Goal: Information Seeking & Learning: Understand process/instructions

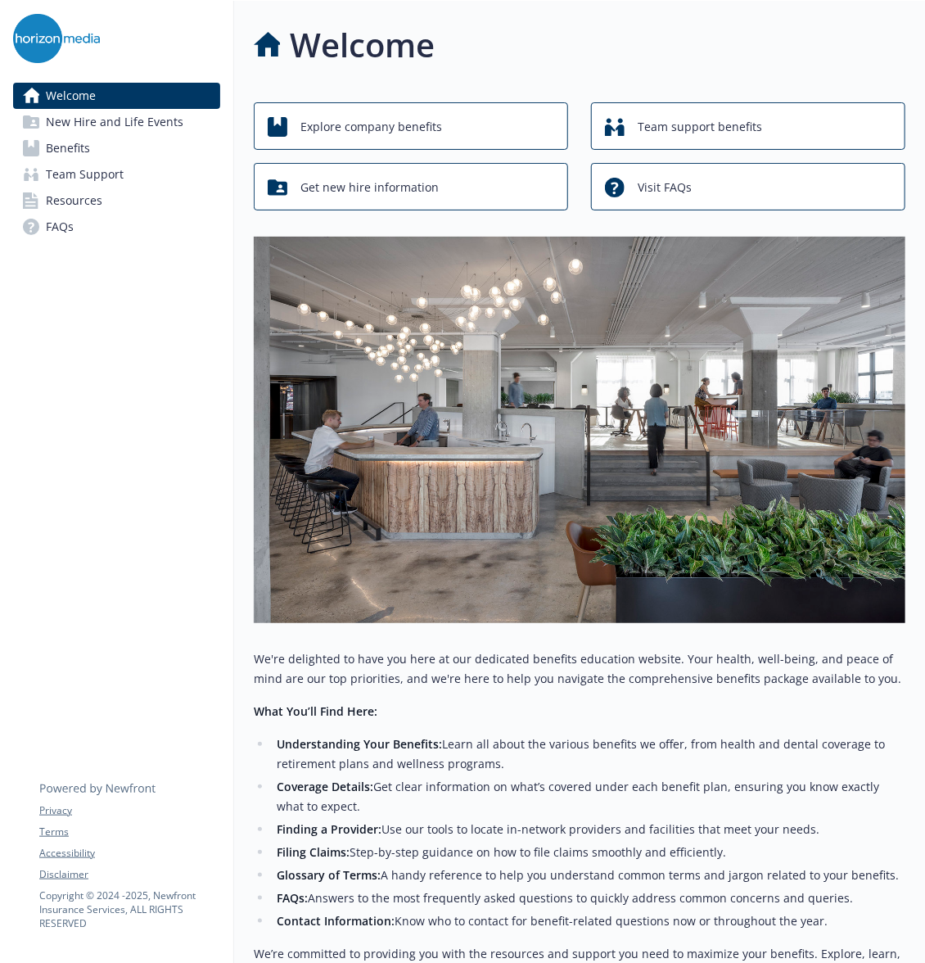
click at [105, 151] on link "Benefits" at bounding box center [116, 148] width 207 height 26
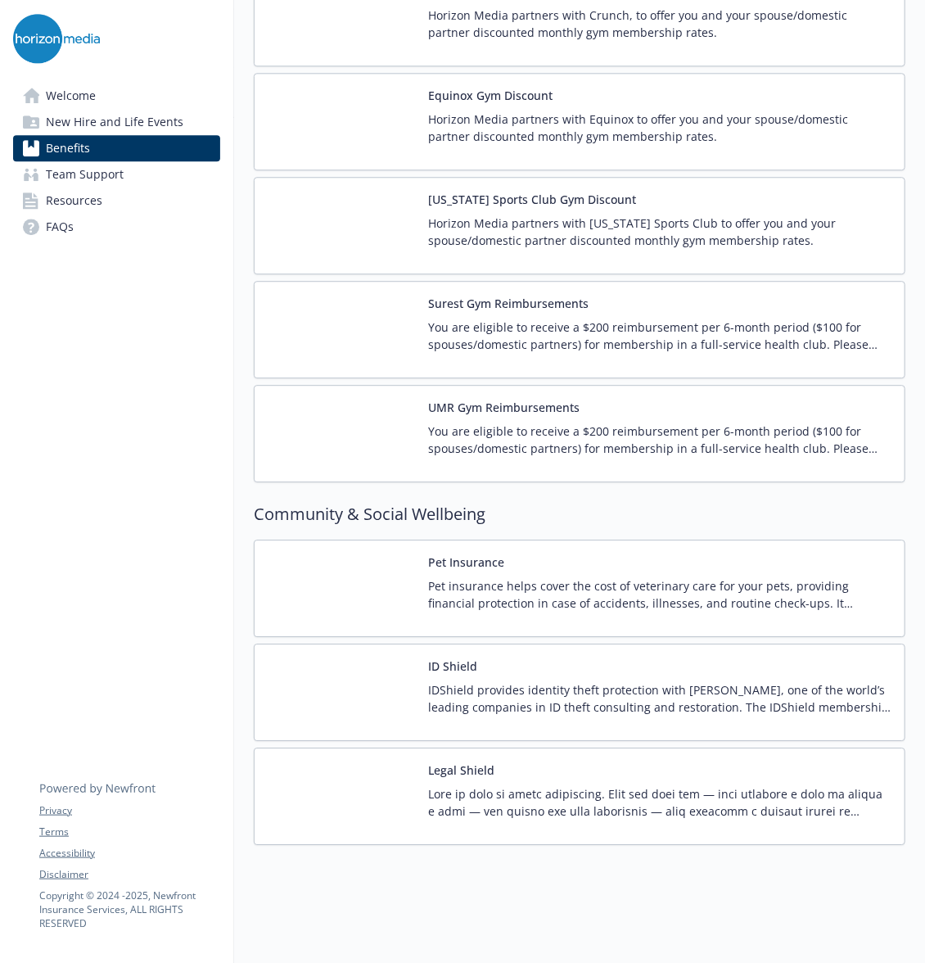
scroll to position [3819, 0]
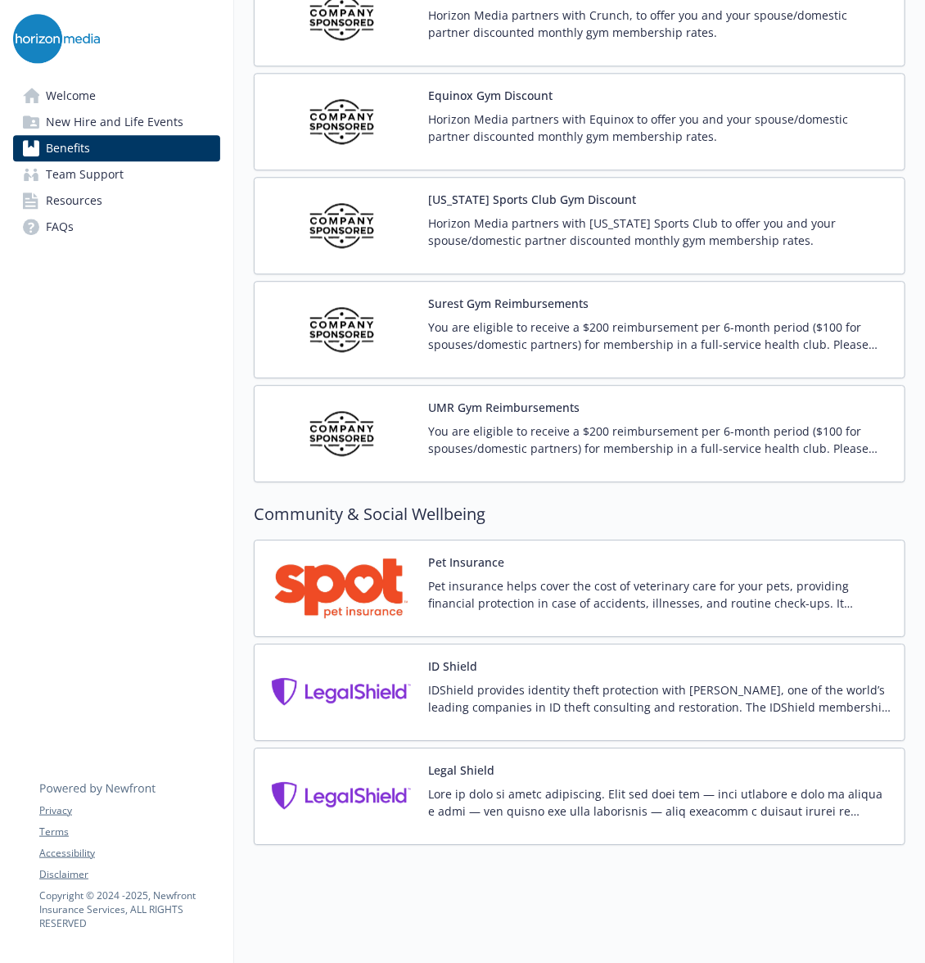
click at [585, 399] on div "UMR Gym Reimbursements You are eligible to receive a $200 reimbursement per 6-m…" at bounding box center [659, 434] width 463 height 70
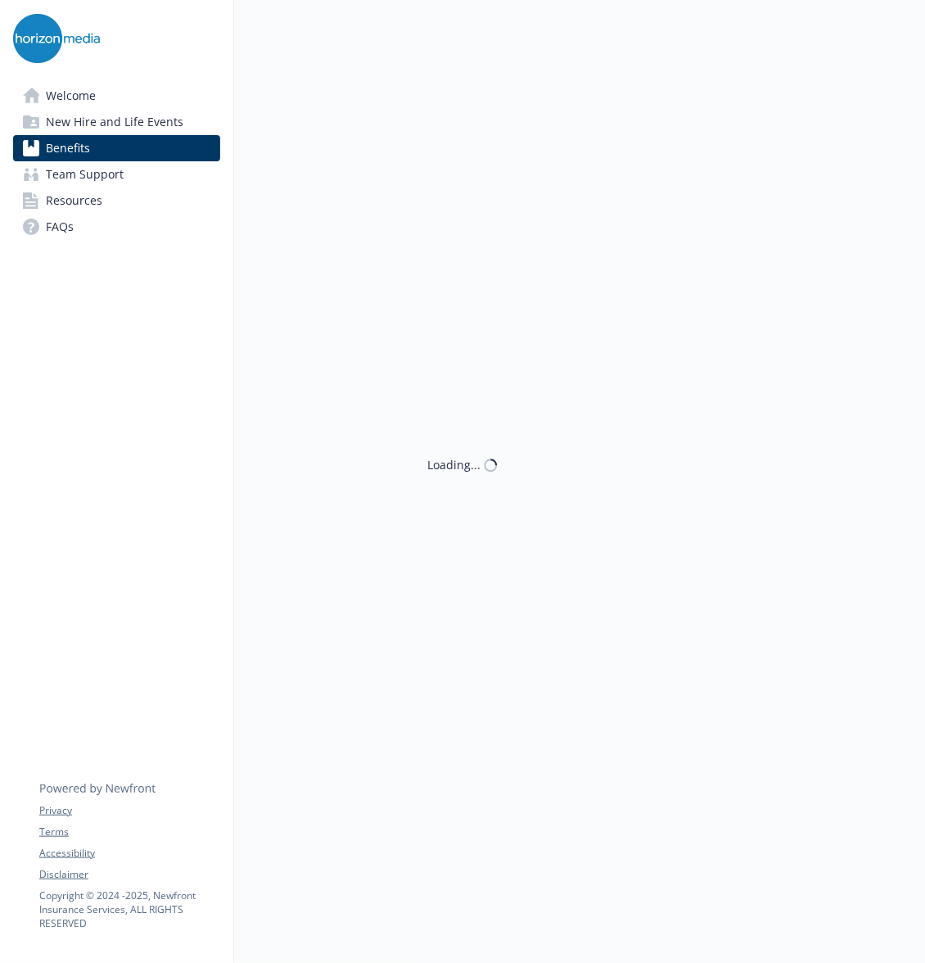
scroll to position [3819, 0]
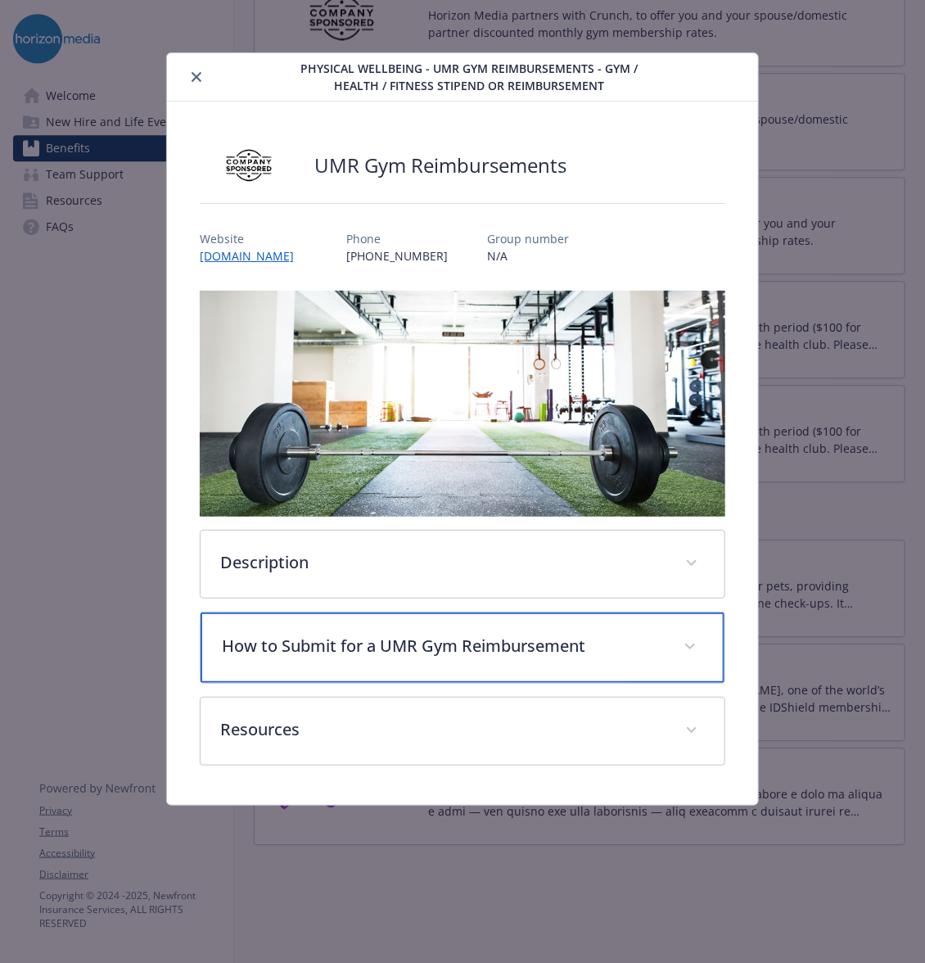
click at [350, 616] on div "How to Submit for a UMR Gym Reimbursement" at bounding box center [462, 647] width 523 height 70
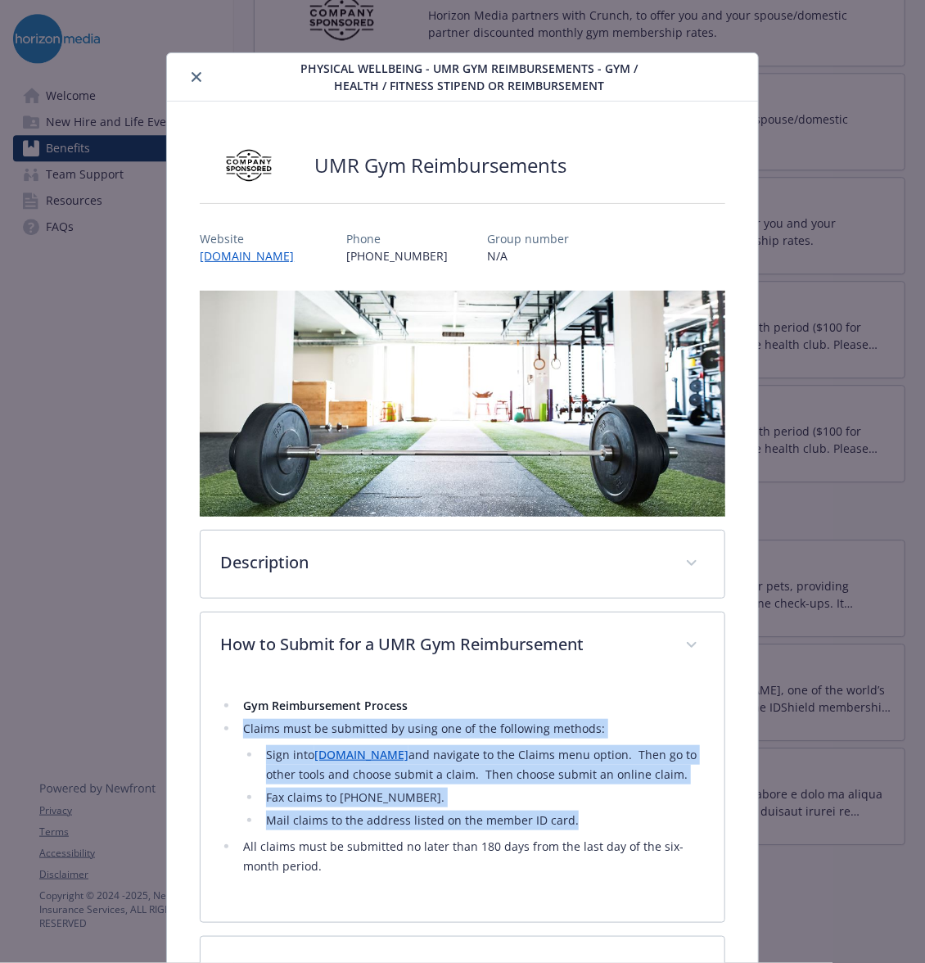
drag, startPoint x: 241, startPoint y: 730, endPoint x: 635, endPoint y: 810, distance: 401.8
click at [635, 810] on li "Claims must be submitted by using one of the following methods: Sign into [DOMA…" at bounding box center [471, 774] width 466 height 111
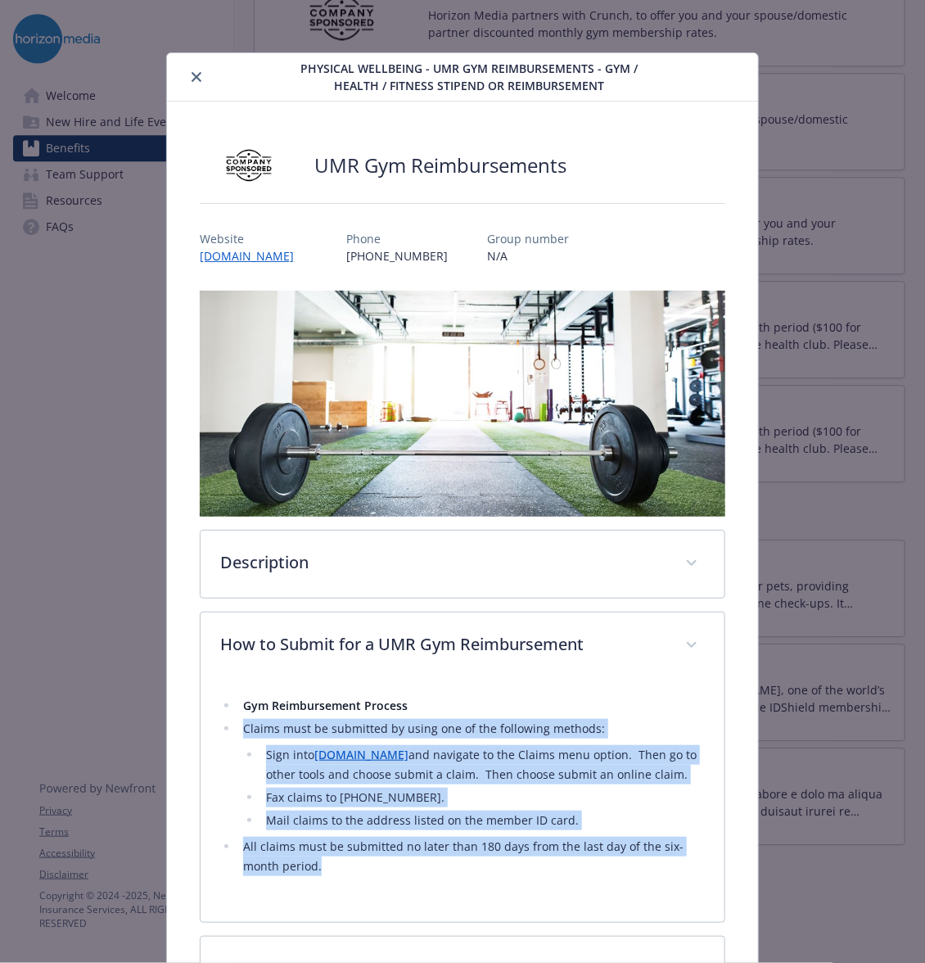
drag, startPoint x: 341, startPoint y: 864, endPoint x: 234, endPoint y: 720, distance: 179.6
click at [234, 720] on ul "Gym Reimbursement Process Claims must be submitted by using one of the followin…" at bounding box center [462, 786] width 484 height 180
copy ul "Claims must be submitted by using one of the following methods: Sign into [DOMA…"
drag, startPoint x: 199, startPoint y: 75, endPoint x: 149, endPoint y: 120, distance: 66.7
click at [197, 77] on button "close" at bounding box center [197, 77] width 20 height 20
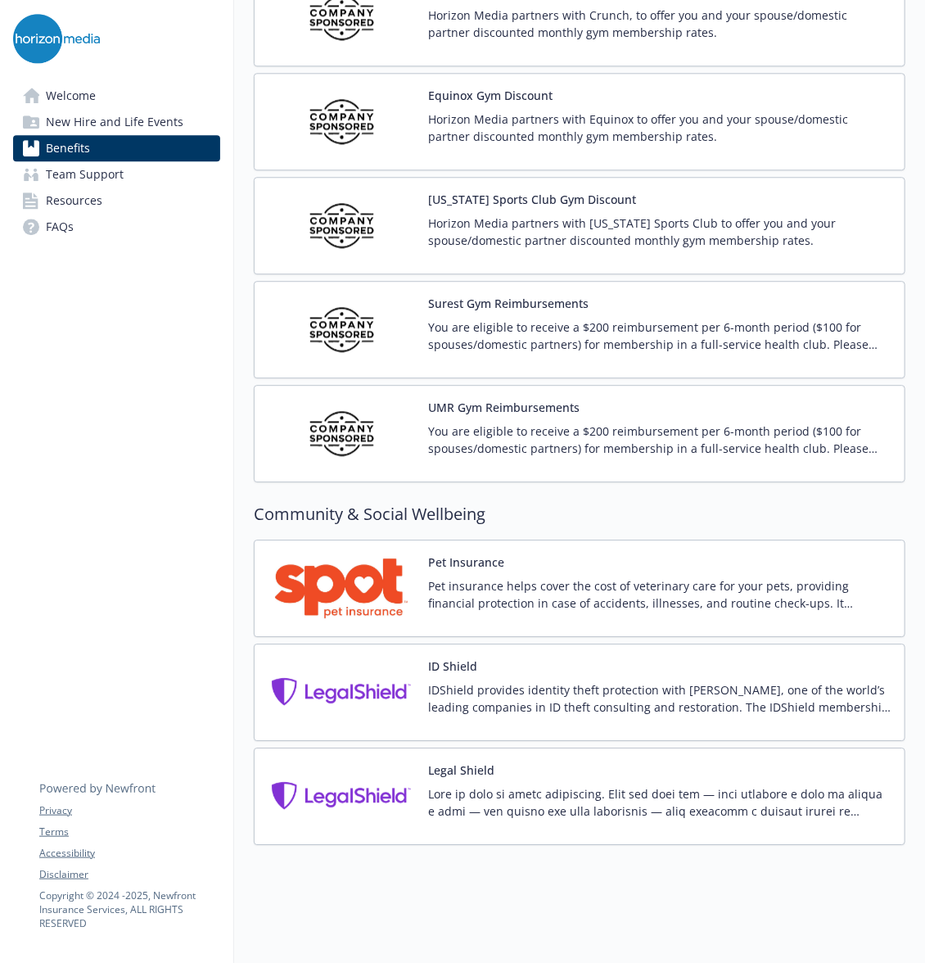
click at [77, 208] on span "Resources" at bounding box center [74, 200] width 56 height 26
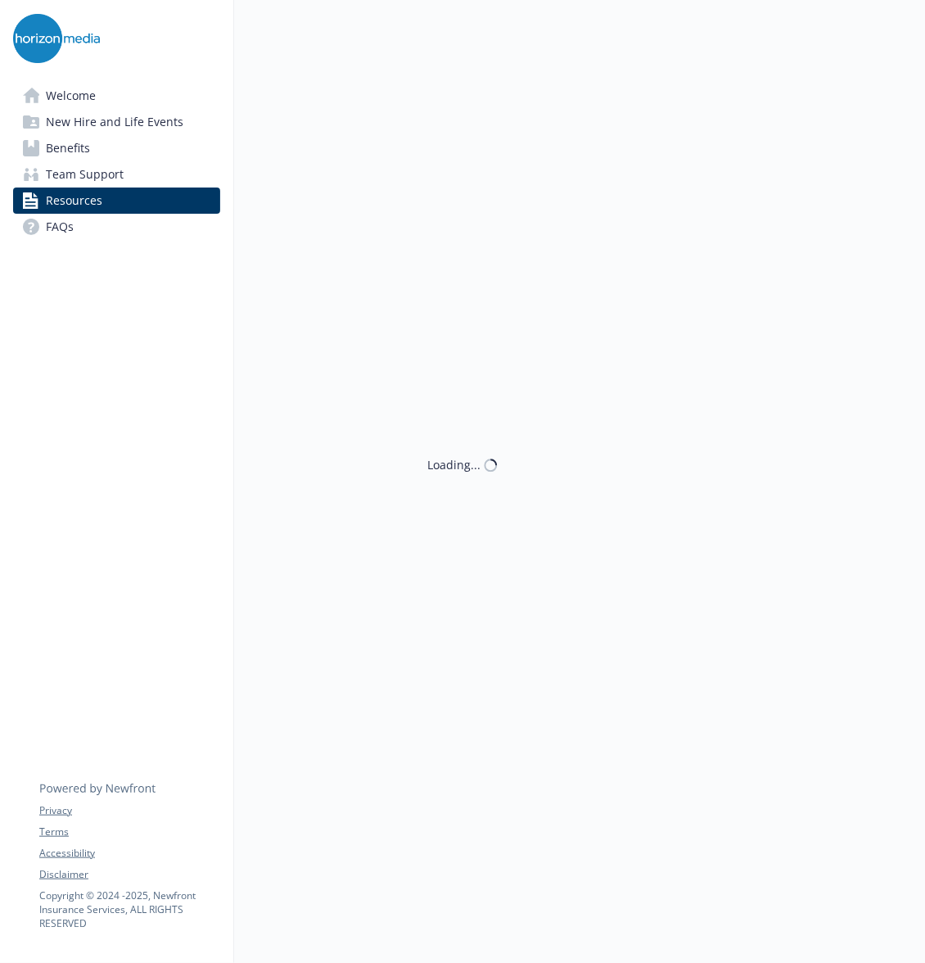
scroll to position [3461, 0]
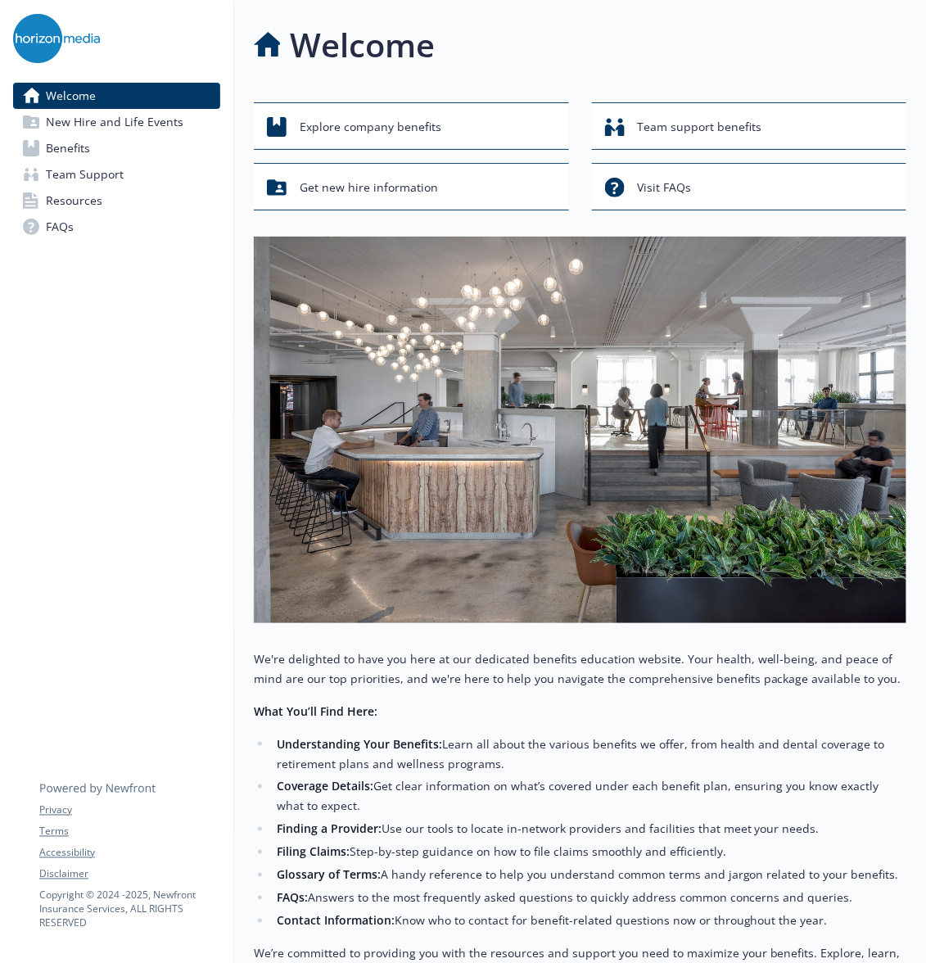
click at [93, 142] on link "Benefits" at bounding box center [116, 148] width 207 height 26
